Goal: Information Seeking & Learning: Check status

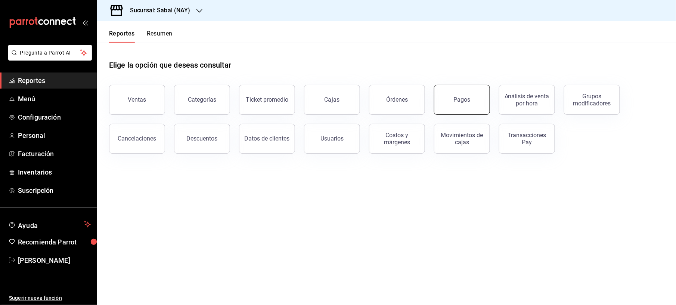
click at [442, 92] on button "Pagos" at bounding box center [462, 100] width 56 height 30
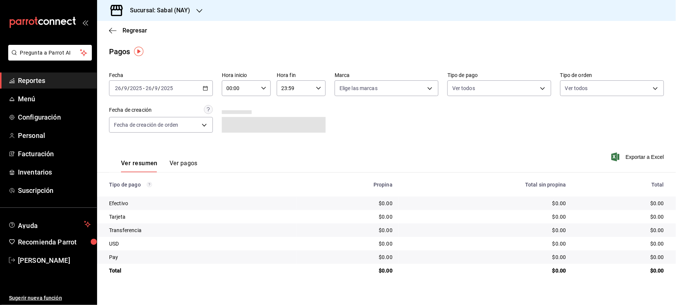
click at [205, 87] on icon "button" at bounding box center [205, 88] width 5 height 5
click at [130, 125] on span "Ayer" at bounding box center [144, 128] width 58 height 8
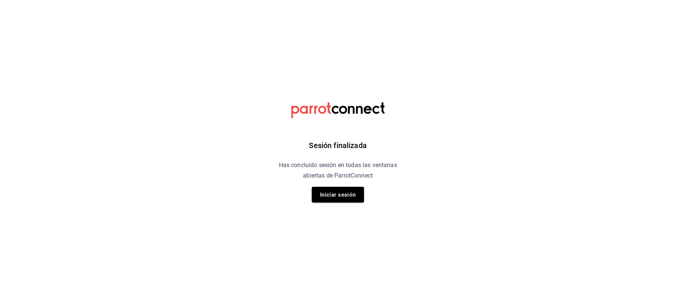
click at [433, 0] on html "Sesión finalizada Has concluido sesión en todas las ventanas abiertas de Parrot…" at bounding box center [338, 0] width 676 height 0
click at [322, 190] on button "Iniciar sesión" at bounding box center [338, 195] width 52 height 16
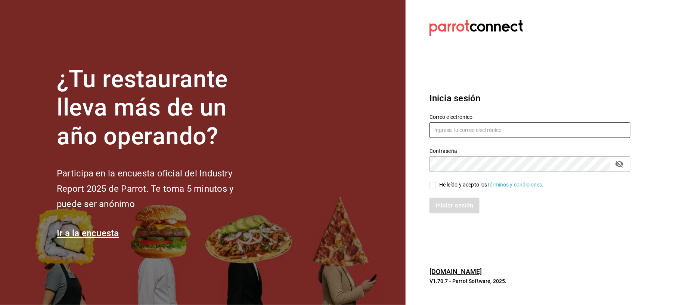
type input "auxiliar.contable@flamingosgolf.com.mx"
click at [440, 186] on div "He leído y acepto los Términos y condiciones." at bounding box center [491, 185] width 105 height 8
click at [436, 186] on input "He leído y acepto los Términos y condiciones." at bounding box center [433, 185] width 7 height 7
checkbox input "true"
click at [449, 210] on button "Iniciar sesión" at bounding box center [455, 206] width 51 height 16
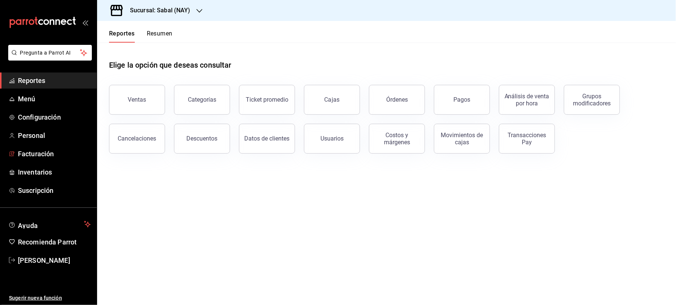
drag, startPoint x: 40, startPoint y: 150, endPoint x: 276, endPoint y: 102, distance: 240.8
click at [40, 150] on span "Facturación" at bounding box center [54, 154] width 73 height 10
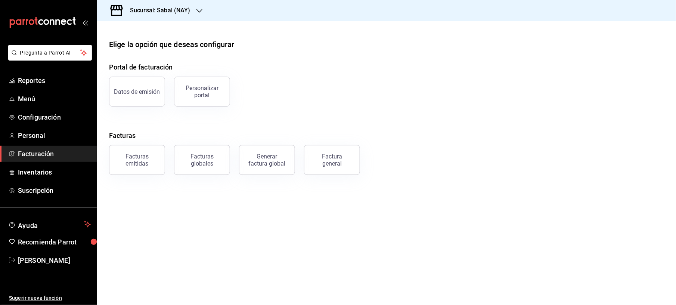
click at [170, 13] on h3 "Sucursal: Sabal (NAY)" at bounding box center [157, 10] width 66 height 9
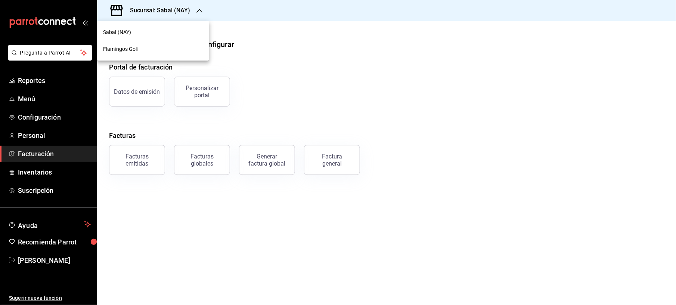
click at [145, 49] on div "Flamingos Golf" at bounding box center [153, 49] width 100 height 8
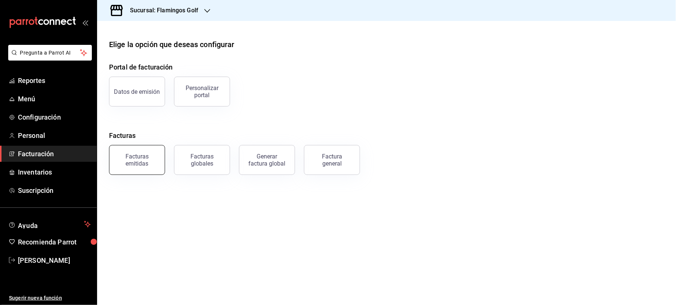
click at [128, 153] on button "Facturas emitidas" at bounding box center [137, 160] width 56 height 30
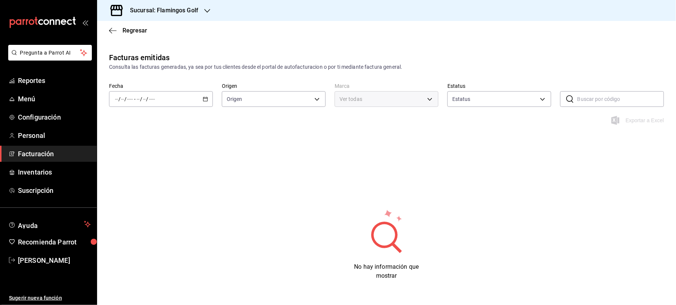
type input "ORDER_INVOICE,GENERAL_INVOICE"
type input "ACTIVE,PENDING_CANCELLATION,CANCELLED,PRE_CANCELLED"
type input "fcb6ad62-2d7c-4c8d-a7b9-f3ea60482d45"
click at [203, 100] on icon "button" at bounding box center [205, 98] width 5 height 5
click at [128, 142] on li "Ayer" at bounding box center [144, 138] width 70 height 17
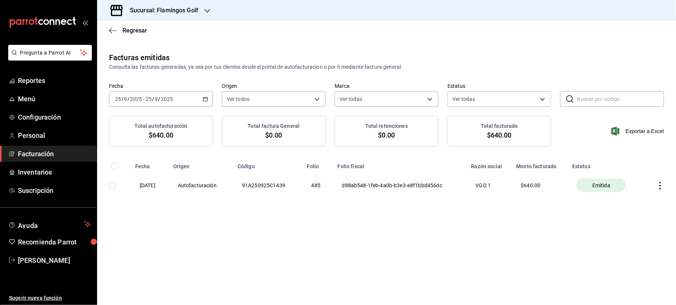
click at [205, 103] on div "[DATE] [DATE] - [DATE] [DATE]" at bounding box center [161, 99] width 104 height 16
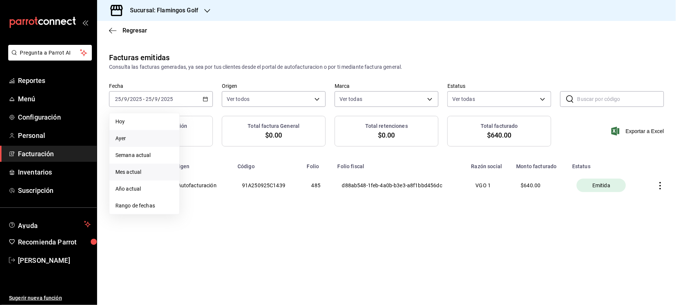
click at [146, 169] on span "Mes actual" at bounding box center [144, 172] width 58 height 8
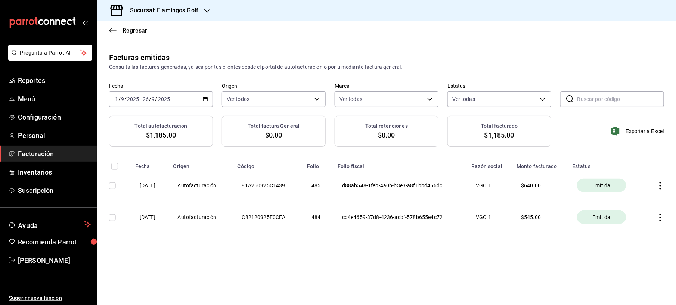
click at [112, 188] on input "checkbox" at bounding box center [112, 185] width 7 height 7
checkbox input "true"
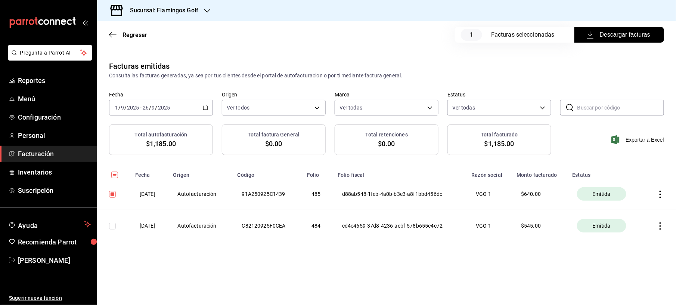
click at [630, 37] on span "Descargar facturas" at bounding box center [619, 34] width 62 height 9
click at [52, 82] on span "Reportes" at bounding box center [54, 80] width 73 height 10
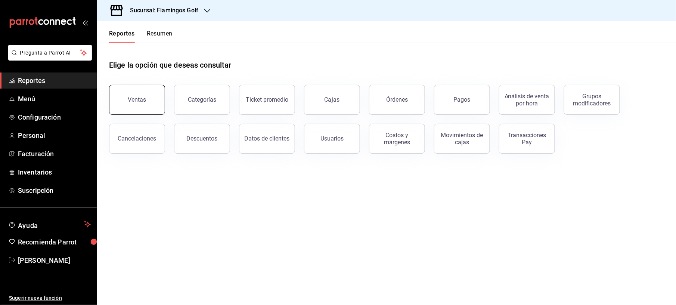
click at [146, 90] on button "Ventas" at bounding box center [137, 100] width 56 height 30
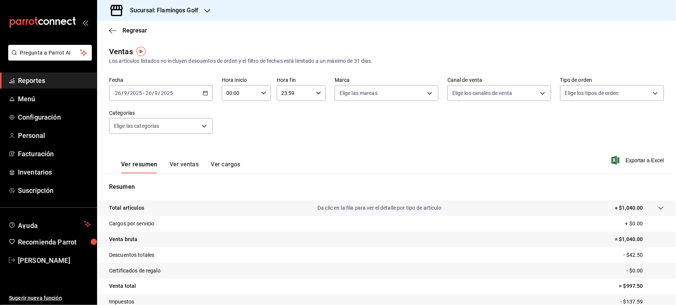
click at [204, 94] on icon "button" at bounding box center [205, 92] width 5 height 5
click at [121, 129] on span "Ayer" at bounding box center [144, 132] width 58 height 8
click at [617, 160] on span "Exportar a Excel" at bounding box center [638, 160] width 51 height 9
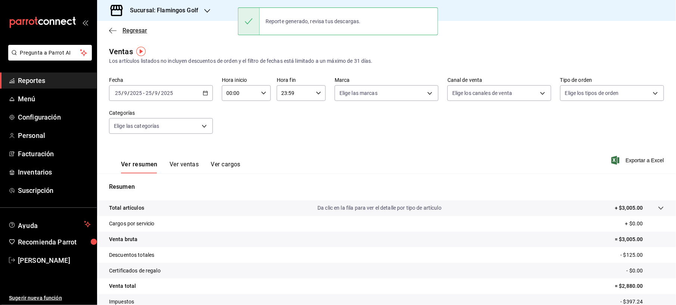
click at [112, 27] on icon "button" at bounding box center [112, 30] width 7 height 7
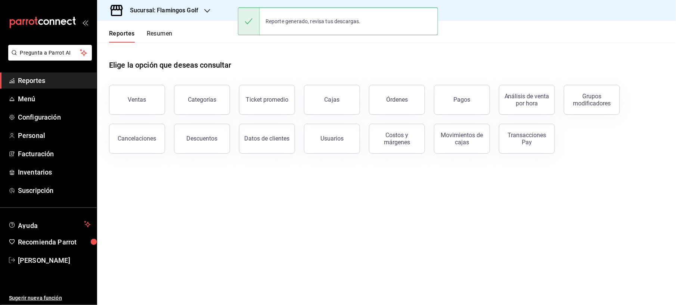
click at [407, 99] on button "Órdenes" at bounding box center [397, 100] width 56 height 30
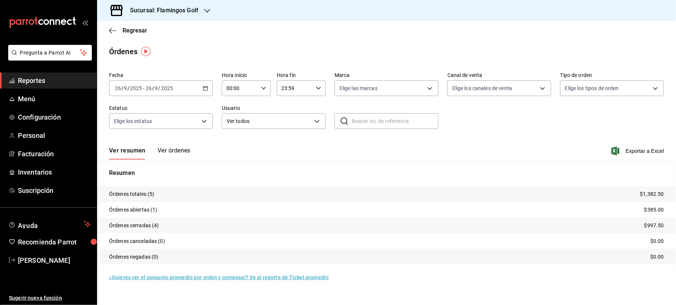
click at [205, 89] on icon "button" at bounding box center [205, 88] width 5 height 5
click at [134, 123] on li "Ayer" at bounding box center [144, 127] width 70 height 17
click at [629, 153] on span "Exportar a Excel" at bounding box center [638, 150] width 51 height 9
click at [164, 150] on button "Ver órdenes" at bounding box center [174, 153] width 33 height 13
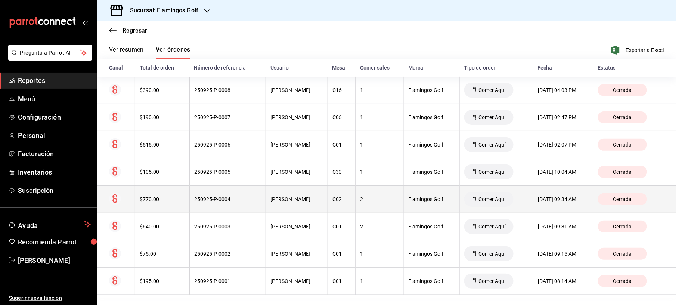
scroll to position [107, 0]
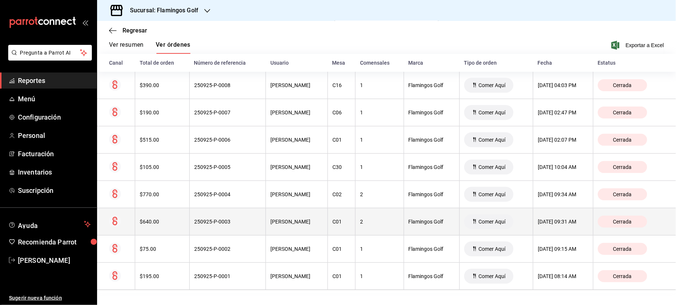
click at [151, 224] on th "$640.00" at bounding box center [162, 221] width 55 height 27
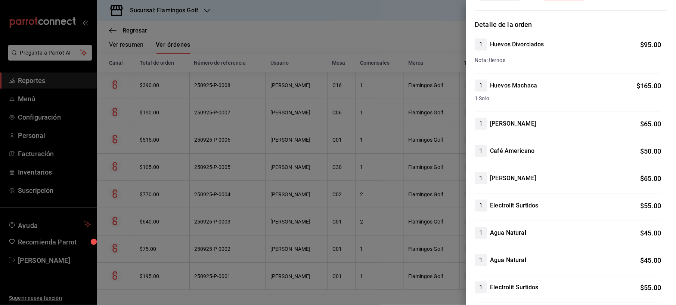
scroll to position [0, 0]
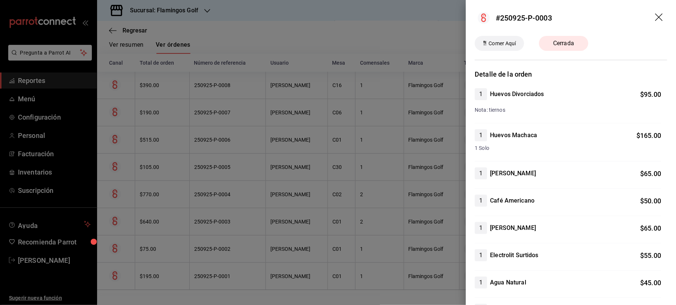
click at [295, 60] on div at bounding box center [338, 152] width 676 height 305
